Goal: Task Accomplishment & Management: Manage account settings

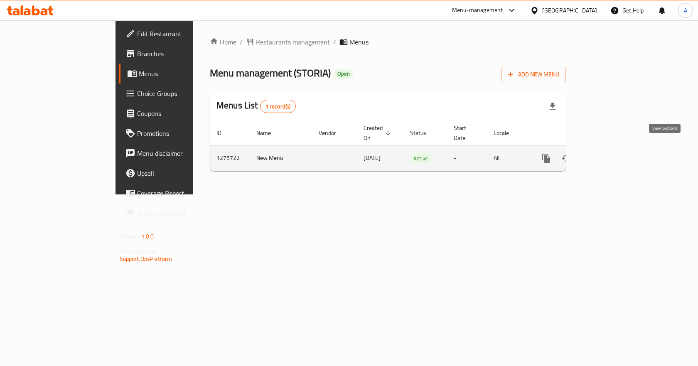
click at [611, 153] on icon "enhanced table" at bounding box center [606, 158] width 10 height 10
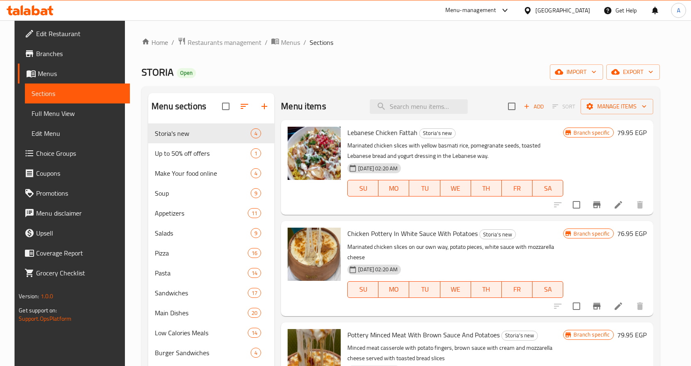
click at [52, 114] on span "Full Menu View" at bounding box center [78, 113] width 92 height 10
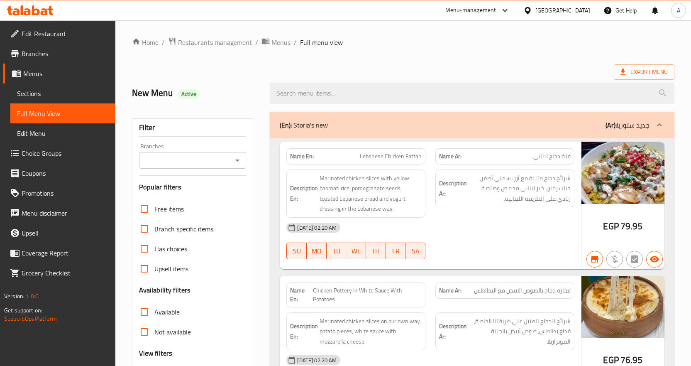
click at [58, 76] on span "Menus" at bounding box center [66, 74] width 86 height 10
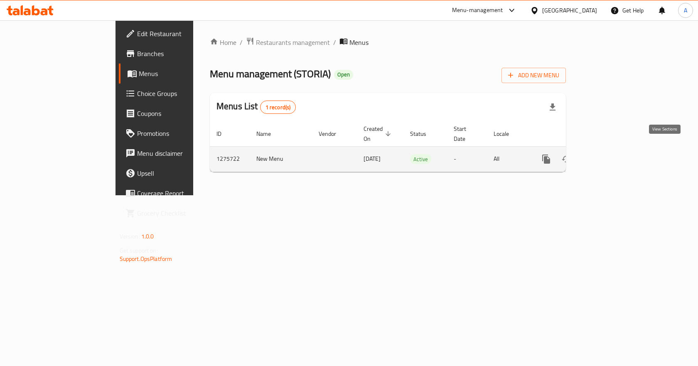
click at [611, 154] on icon "enhanced table" at bounding box center [606, 159] width 10 height 10
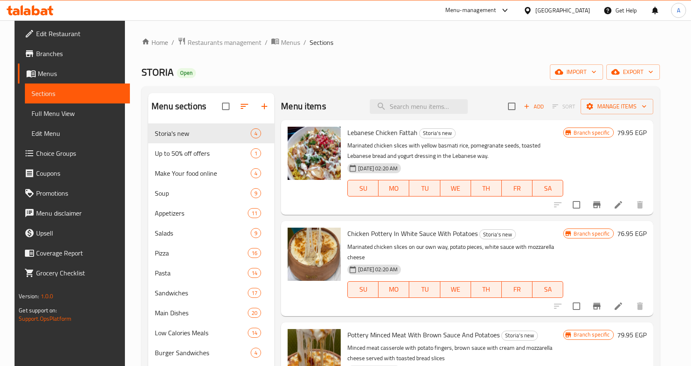
click at [50, 31] on span "Edit Restaurant" at bounding box center [79, 34] width 87 height 10
